Goal: Task Accomplishment & Management: Manage account settings

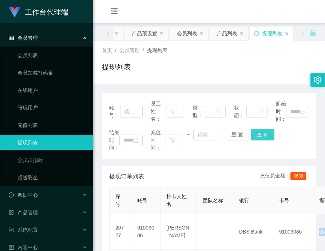
click at [269, 132] on button "查 询" at bounding box center [262, 135] width 23 height 12
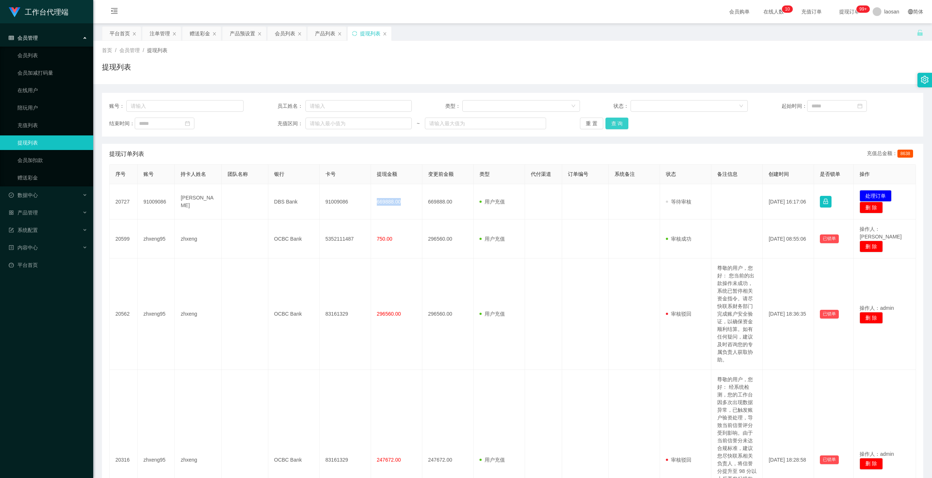
click at [325, 121] on button "查 询" at bounding box center [616, 124] width 23 height 12
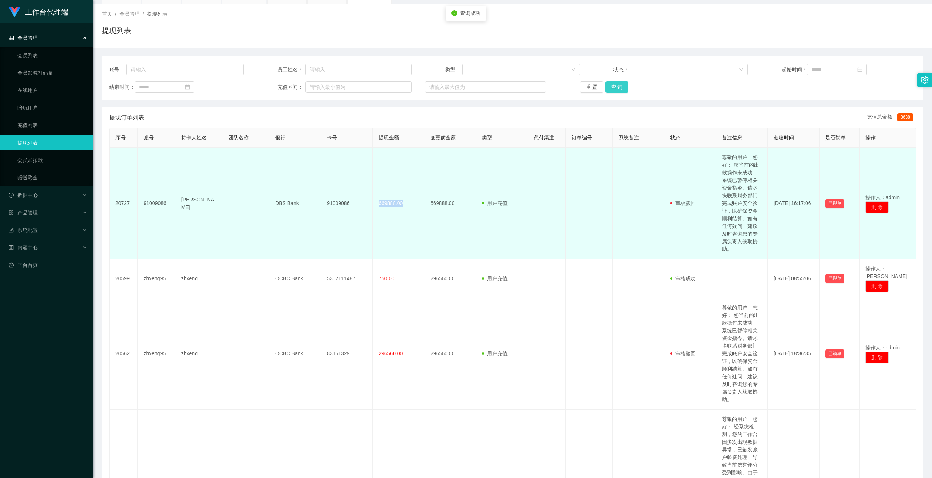
scroll to position [73, 0]
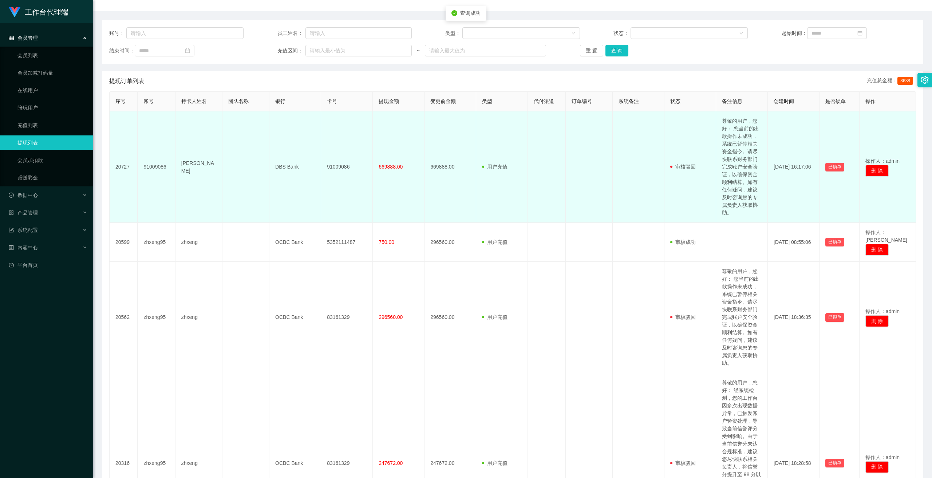
click at [325, 188] on td "尊敬的用户，您好： 您当前的出款操作未成功，系统已暂停相关资金指令。请尽快联系财务部门完成账户安全验证，以确保资金顺利结算。如有任何疑问，建议及时咨询您的专属…" at bounding box center [742, 166] width 52 height 111
copy td "尊敬的用户，您好： 您当前的出款操作未成功，系统已暂停相关资金指令。请尽快联系财务部门完成账户安全验证，以确保资金顺利结算。如有任何疑问，建议及时咨询您的专属…"
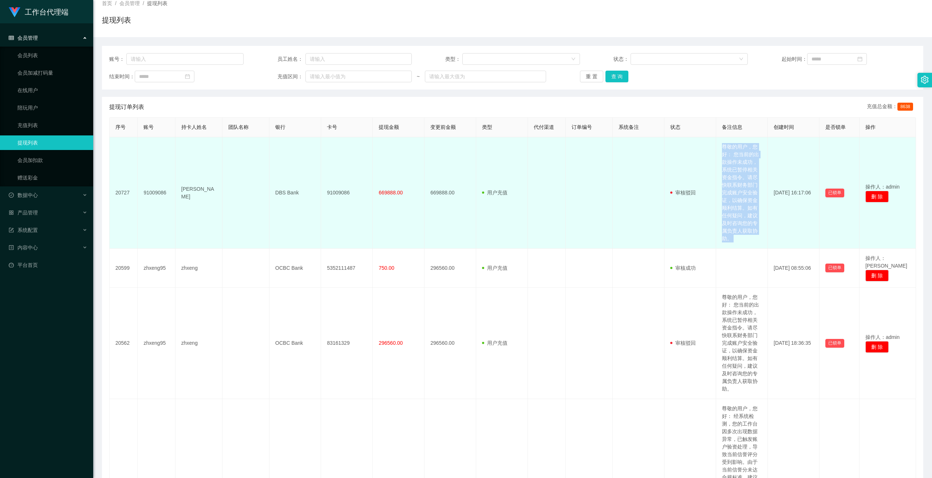
scroll to position [0, 0]
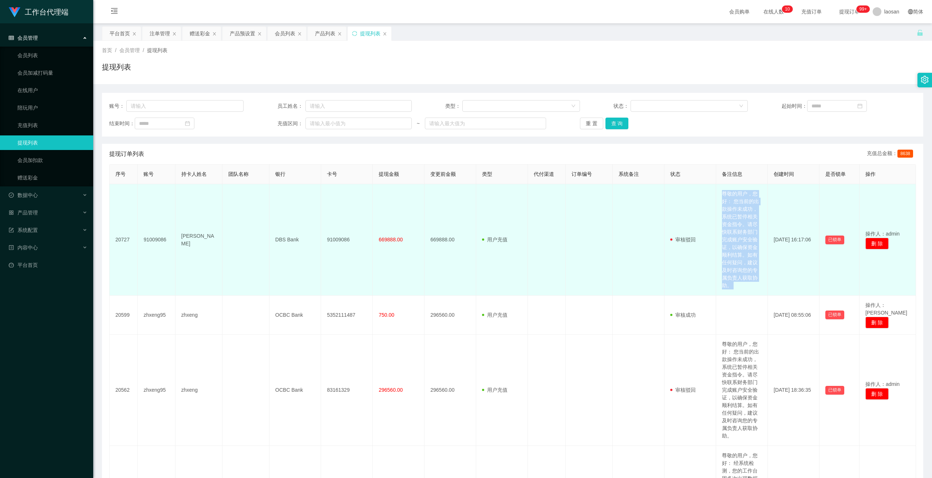
click at [325, 251] on td "尊敬的用户，您好： 您当前的出款操作未成功，系统已暂停相关资金指令。请尽快联系财务部门完成账户安全验证，以确保资金顺利结算。如有任何疑问，建议及时咨询您的专属…" at bounding box center [742, 239] width 52 height 111
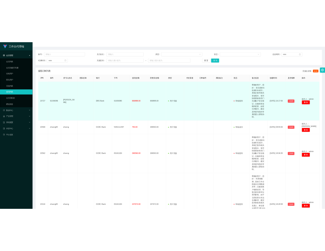
scroll to position [36, 0]
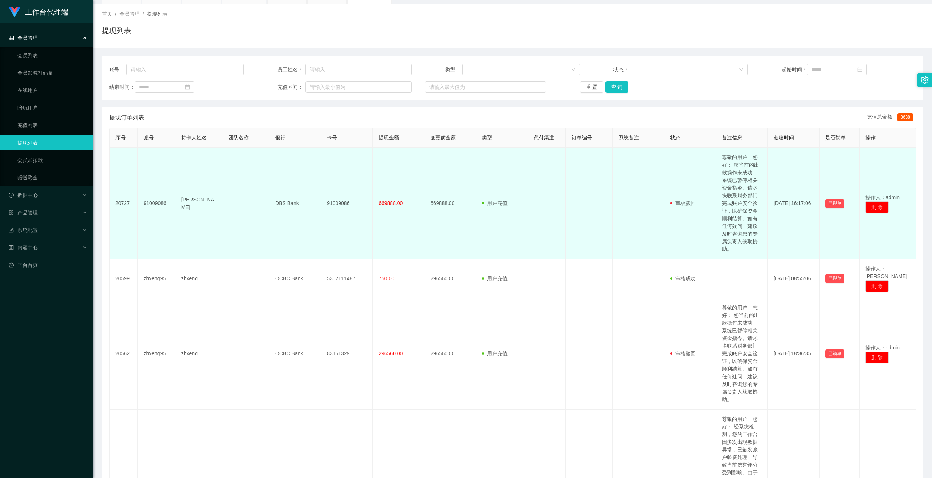
click at [325, 175] on td "尊敬的用户，您好： 您当前的出款操作未成功，系统已暂停相关资金指令。请尽快联系财务部门完成账户安全验证，以确保资金顺利结算。如有任何疑问，建议及时咨询您的专属…" at bounding box center [742, 203] width 52 height 111
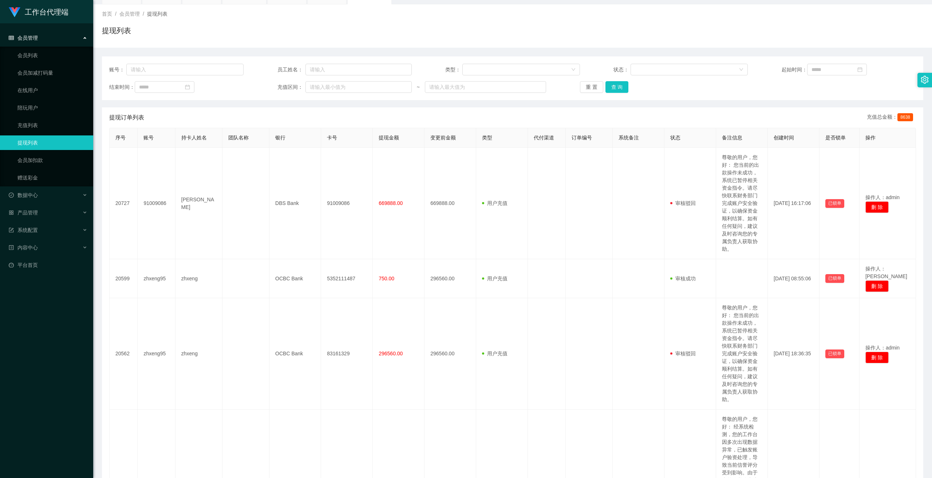
click at [325, 98] on div "账号： 员工姓名： 类型： 状态： 起始时间： 结束时间： 充值区间： ~ 重 置 查 询" at bounding box center [512, 78] width 821 height 44
click at [325, 93] on div "账号： 员工姓名： 类型： 状态： 起始时间： 结束时间： 充值区间： ~ 重 置 查 询" at bounding box center [512, 78] width 821 height 44
click at [325, 92] on button "查 询" at bounding box center [616, 87] width 23 height 12
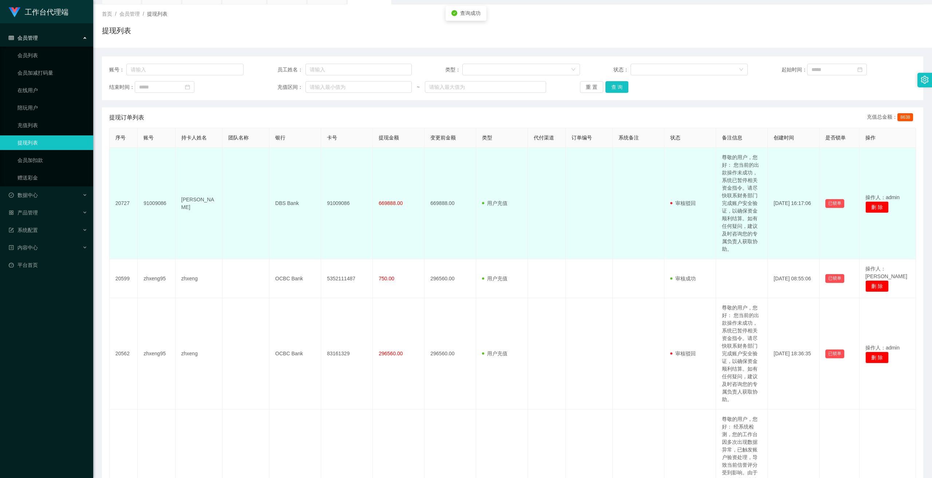
click at [325, 213] on td "尊敬的用户，您好： 您当前的出款操作未成功，系统已暂停相关资金指令。请尽快联系财务部门完成账户安全验证，以确保资金顺利结算。如有任何疑问，建议及时咨询您的专属…" at bounding box center [742, 203] width 52 height 111
click at [325, 216] on td "尊敬的用户，您好： 您当前的出款操作未成功，系统已暂停相关资金指令。请尽快联系财务部门完成账户安全验证，以确保资金顺利结算。如有任何疑问，建议及时咨询您的专属…" at bounding box center [742, 203] width 52 height 111
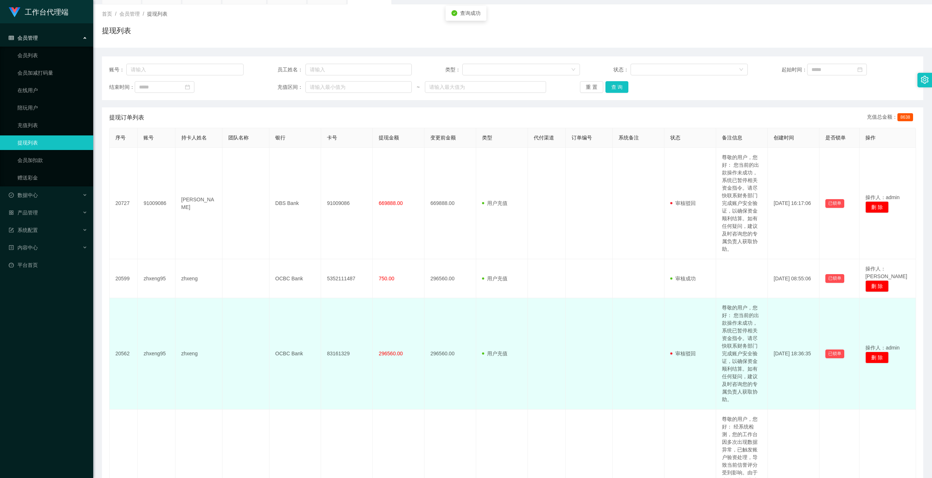
click at [325, 251] on td "尊敬的用户，您好： 您当前的出款操作未成功，系统已暂停相关资金指令。请尽快联系财务部门完成账户安全验证，以确保资金顺利结算。如有任何疑问，建议及时咨询您的专属…" at bounding box center [742, 353] width 52 height 111
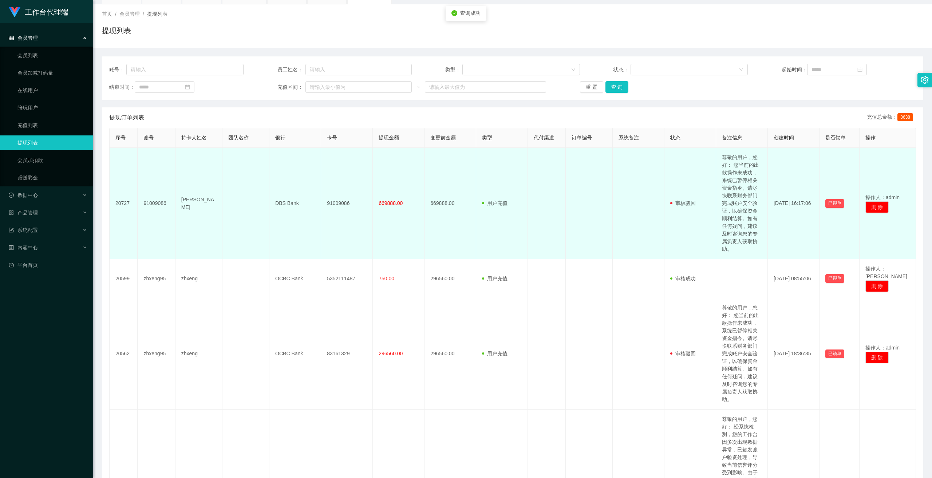
click at [325, 226] on td "尊敬的用户，您好： 您当前的出款操作未成功，系统已暂停相关资金指令。请尽快联系财务部门完成账户安全验证，以确保资金顺利结算。如有任何疑问，建议及时咨询您的专属…" at bounding box center [742, 203] width 52 height 111
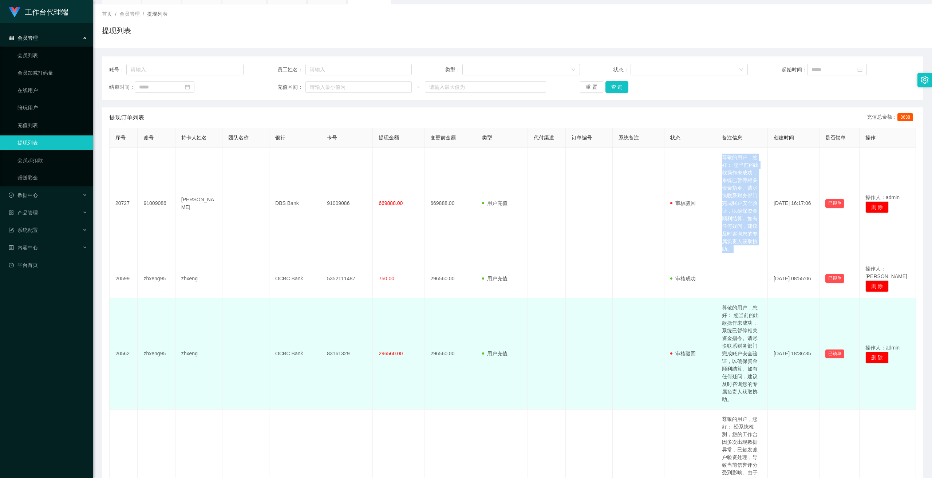
drag, startPoint x: 727, startPoint y: 226, endPoint x: 740, endPoint y: 303, distance: 77.5
click at [325, 227] on td "尊敬的用户，您好： 您当前的出款操作未成功，系统已暂停相关资金指令。请尽快联系财务部门完成账户安全验证，以确保资金顺利结算。如有任何疑问，建议及时咨询您的专属…" at bounding box center [742, 203] width 52 height 111
click at [325, 251] on td "尊敬的用户，您好： 您当前的出款操作未成功，系统已暂停相关资金指令。请尽快联系财务部门完成账户安全验证，以确保资金顺利结算。如有任何疑问，建议及时咨询您的专属…" at bounding box center [742, 353] width 52 height 111
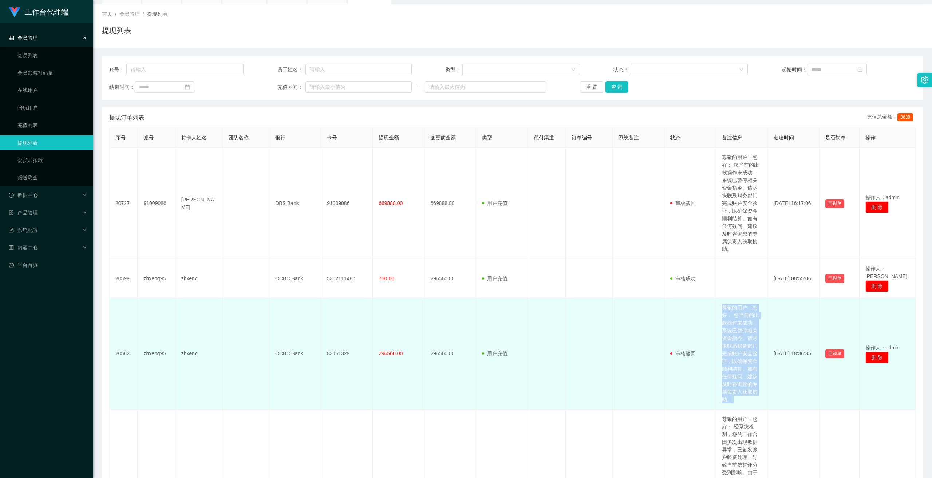
click at [325, 251] on td "尊敬的用户，您好： 您当前的出款操作未成功，系统已暂停相关资金指令。请尽快联系财务部门完成账户安全验证，以确保资金顺利结算。如有任何疑问，建议及时咨询您的专属…" at bounding box center [742, 353] width 52 height 111
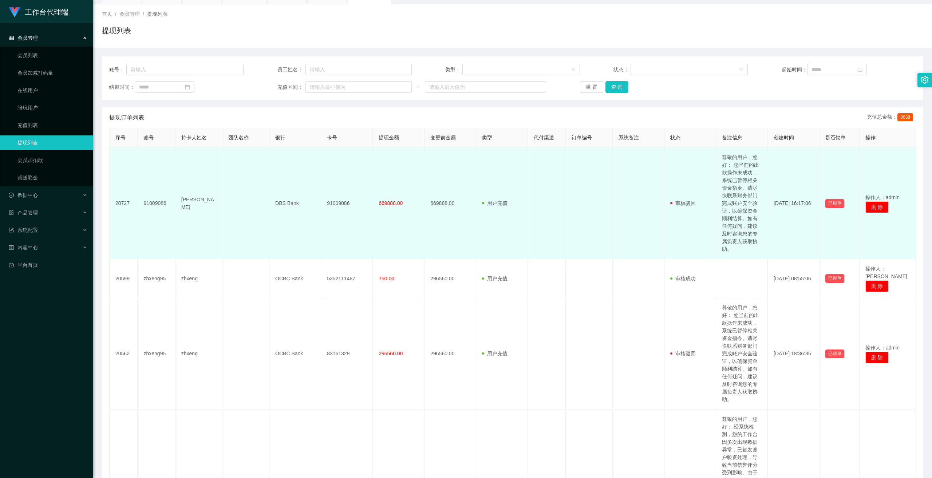
click at [325, 210] on td "尊敬的用户，您好： 您当前的出款操作未成功，系统已暂停相关资金指令。请尽快联系财务部门完成账户安全验证，以确保资金顺利结算。如有任何疑问，建议及时咨询您的专属…" at bounding box center [742, 203] width 52 height 111
click at [325, 224] on td "尊敬的用户，您好： 您当前的出款操作未成功，系统已暂停相关资金指令。请尽快联系财务部门完成账户安全验证，以确保资金顺利结算。如有任何疑问，建议及时咨询您的专属…" at bounding box center [742, 203] width 52 height 111
click at [325, 183] on td "尊敬的用户，您好： 您当前的出款操作未成功，系统已暂停相关资金指令。请尽快联系财务部门完成账户安全验证，以确保资金顺利结算。如有任何疑问，建议及时咨询您的专属…" at bounding box center [742, 203] width 52 height 111
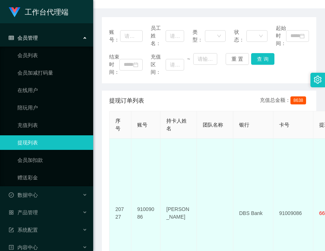
scroll to position [146, 0]
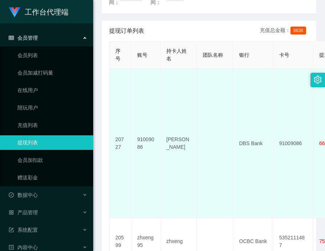
click at [171, 146] on td "[PERSON_NAME]" at bounding box center [178, 144] width 36 height 150
copy td "[PERSON_NAME]"
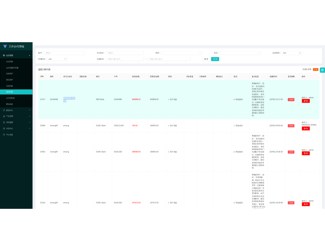
scroll to position [73, 0]
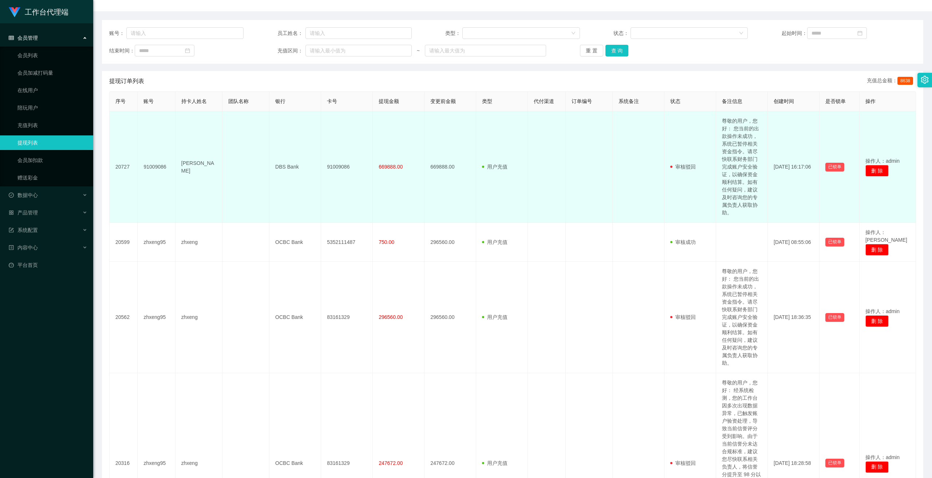
click at [325, 167] on span "669888.00" at bounding box center [390, 167] width 24 height 6
copy span "669888.00"
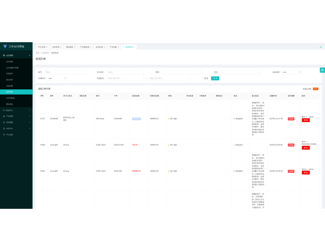
scroll to position [0, 0]
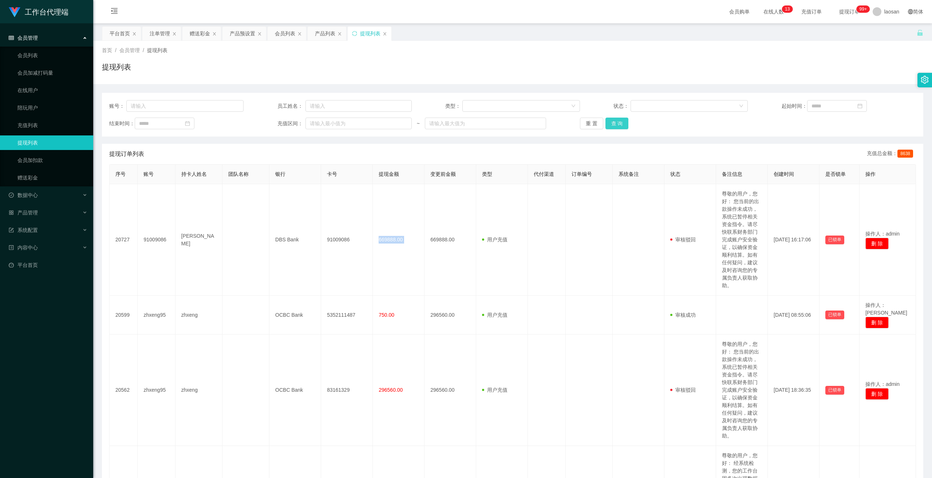
click at [325, 127] on button "查 询" at bounding box center [616, 124] width 23 height 12
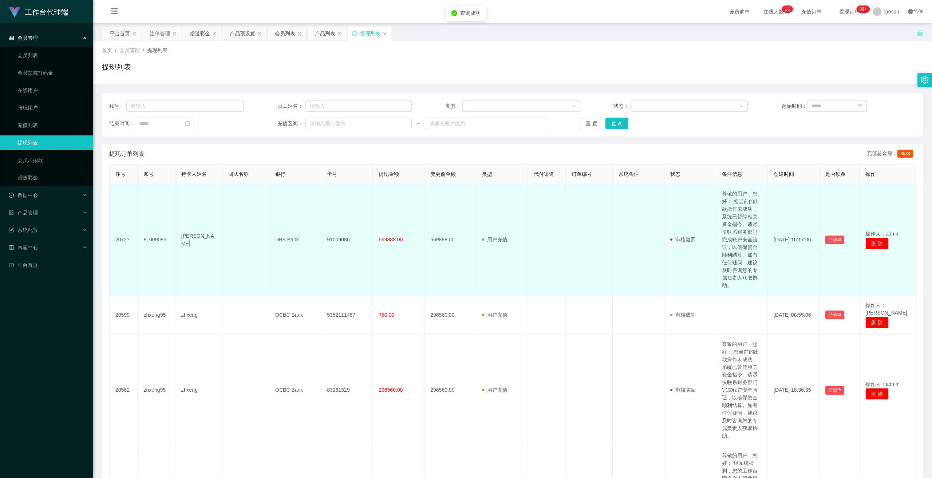
click at [158, 240] on td "91009086" at bounding box center [156, 239] width 37 height 111
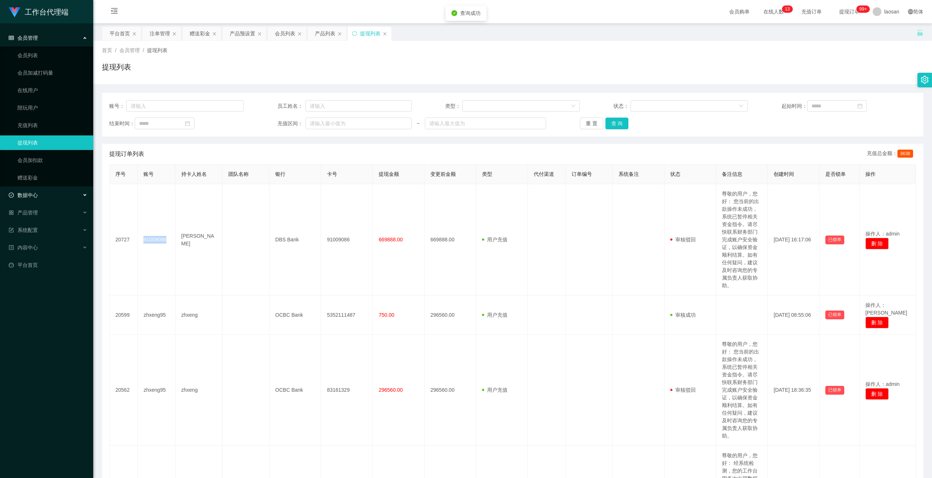
copy td "91009086"
click at [25, 55] on link "会员列表" at bounding box center [52, 55] width 70 height 15
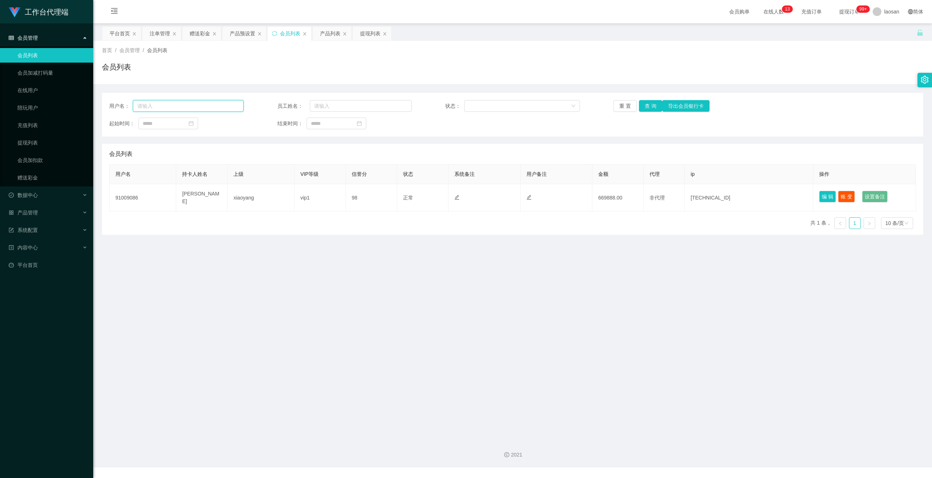
click at [187, 106] on input "text" at bounding box center [188, 106] width 111 height 12
paste input "91009086"
type input "91009086"
click at [325, 102] on button "查 询" at bounding box center [650, 106] width 23 height 12
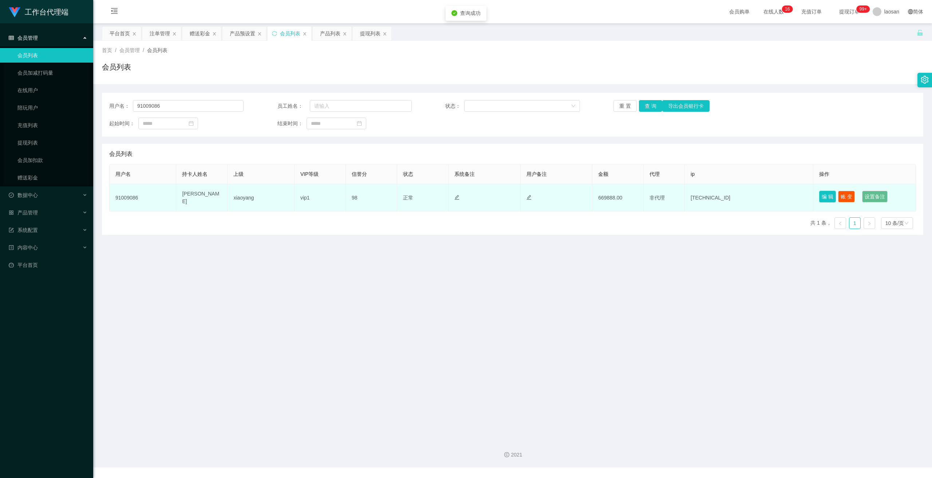
click at [325, 197] on button "编 辑" at bounding box center [827, 197] width 17 height 12
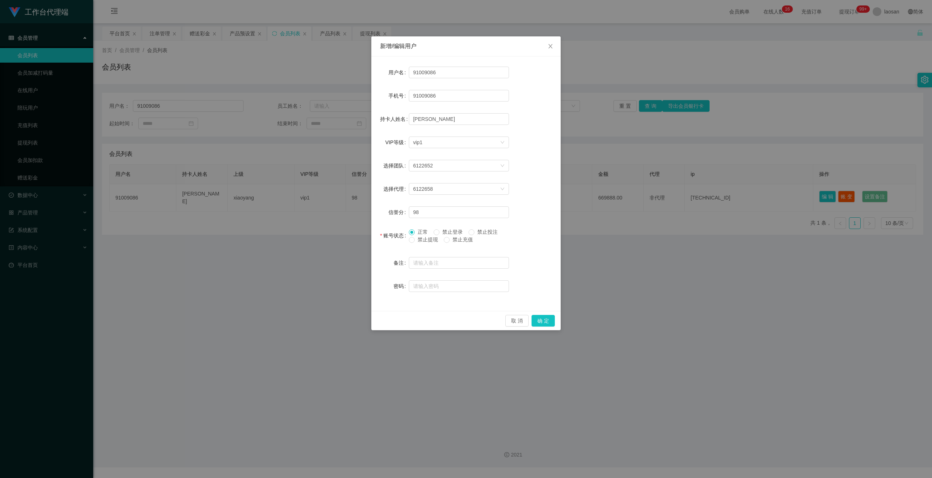
click at [325, 251] on div "新增/编辑用户 用户名 91009086 手机号 91009086 持卡人姓名 [PERSON_NAME] VIP等级 选择VIP等级 vip1 选择团队 6…" at bounding box center [466, 239] width 932 height 478
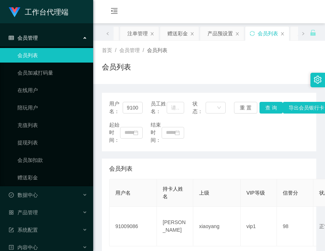
click at [36, 150] on ul "会员列表 会员加减打码量 在线用户 陪玩用户 充值列表 提现列表 会员加扣款 赠送彩金" at bounding box center [46, 117] width 93 height 140
click at [32, 140] on link "提现列表" at bounding box center [52, 142] width 70 height 15
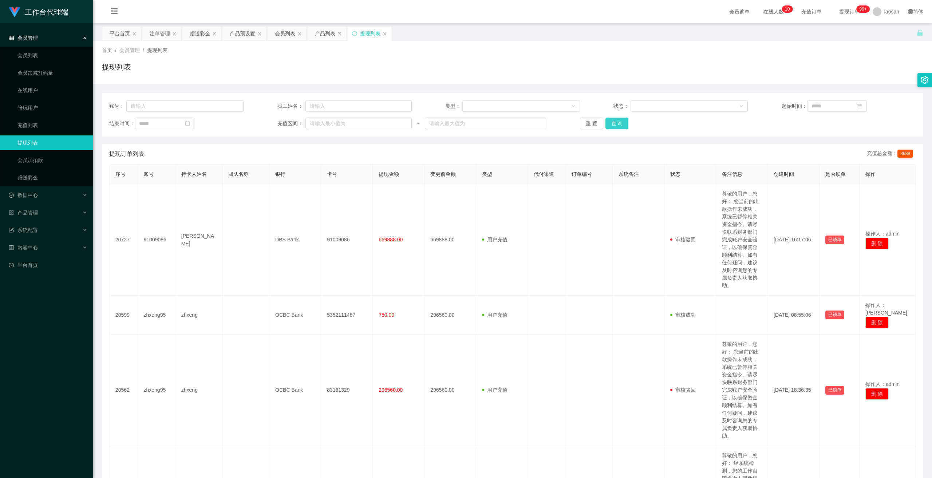
click at [325, 123] on button "查 询" at bounding box center [616, 124] width 23 height 12
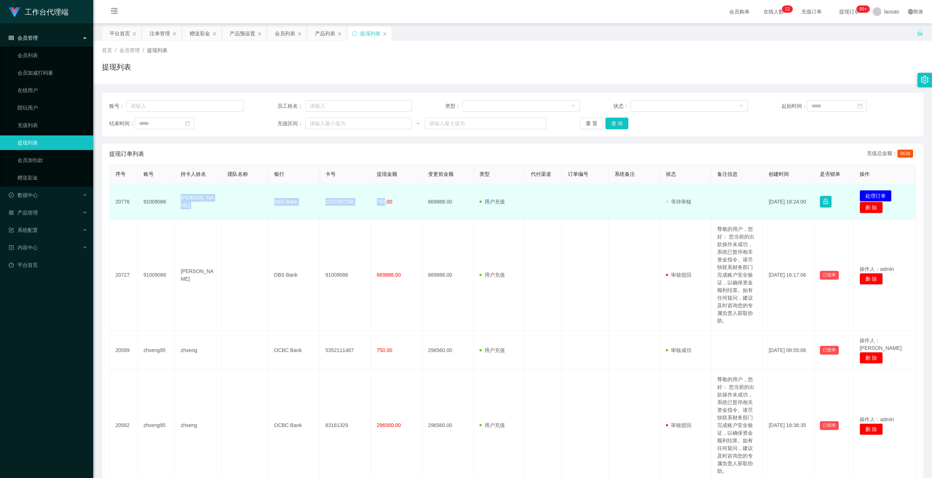
drag, startPoint x: 177, startPoint y: 202, endPoint x: 383, endPoint y: 203, distance: 205.6
click at [325, 203] on tr "20776 91009086 [PERSON_NAME] DBS Bank 1207607298 750.00 669888.00 用户充值 人工扣款 审核驳…" at bounding box center [513, 201] width 806 height 35
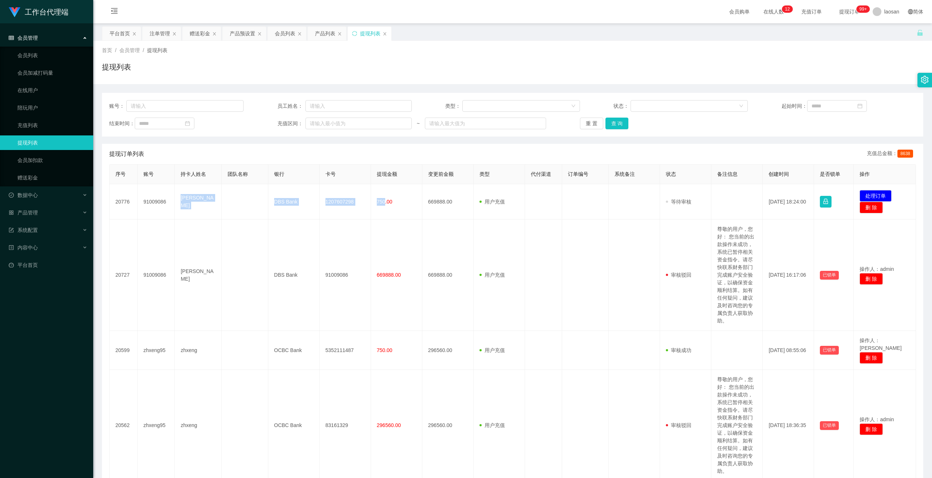
copy tr "[PERSON_NAME] DBS Bank 1207607298 750"
click at [325, 124] on button "查 询" at bounding box center [616, 124] width 23 height 12
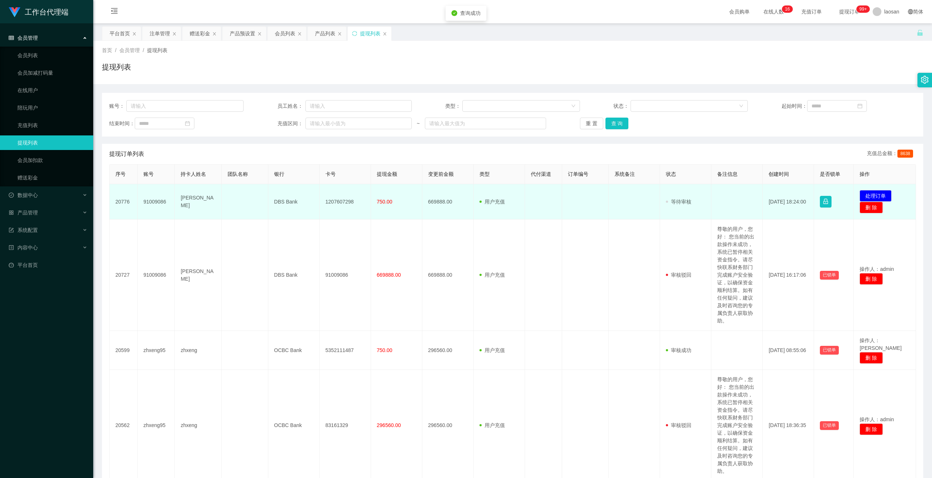
click at [325, 206] on td "669888.00" at bounding box center [447, 201] width 51 height 35
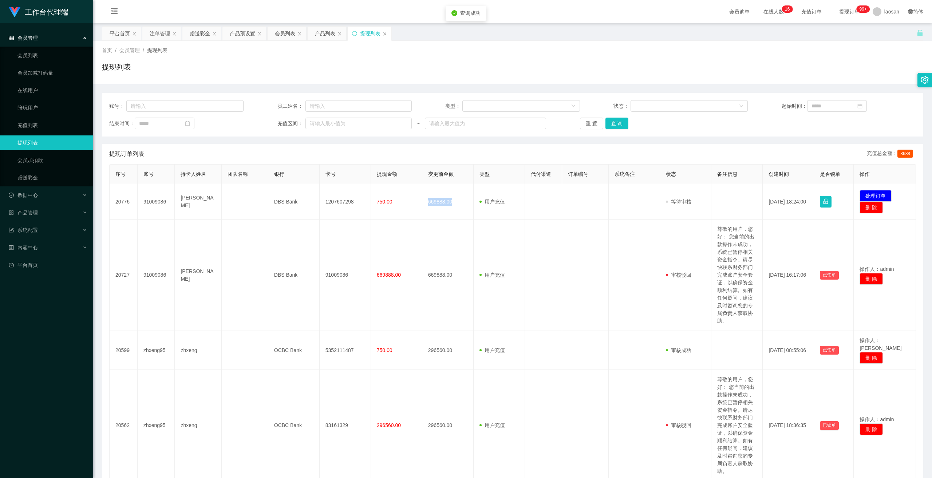
copy td "669888.00"
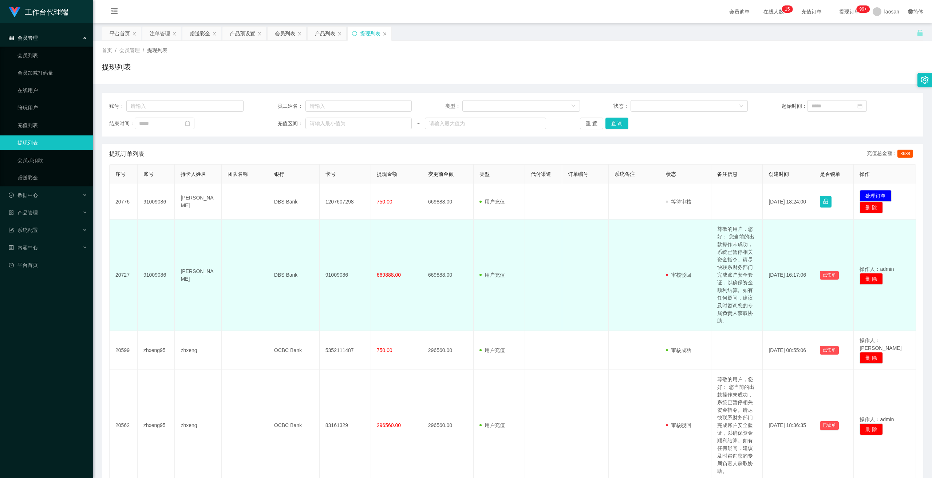
click at [325, 251] on td at bounding box center [543, 274] width 37 height 111
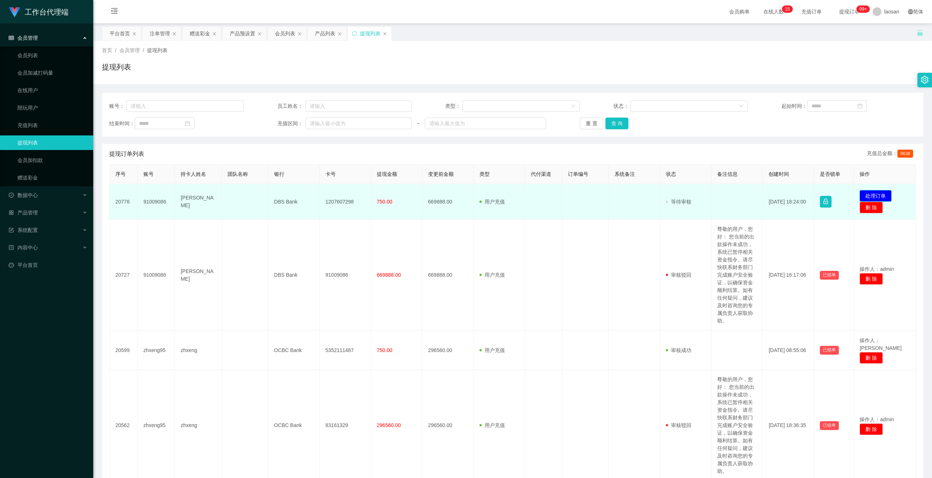
click at [325, 196] on button "处理订单" at bounding box center [875, 196] width 32 height 12
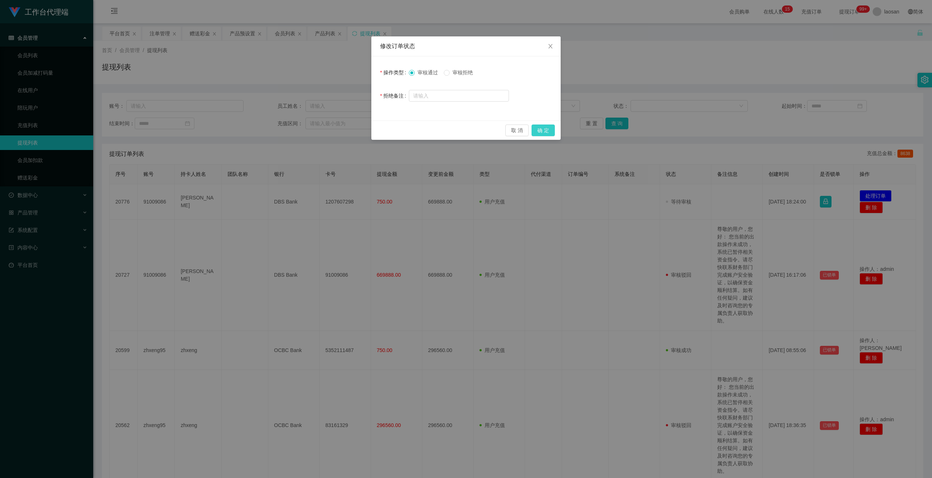
click at [325, 128] on button "确 定" at bounding box center [542, 130] width 23 height 12
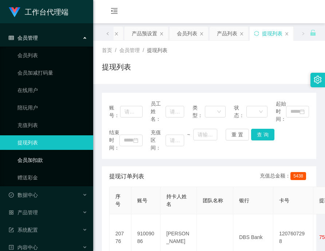
scroll to position [28, 0]
